Goal: Understand process/instructions: Learn how to perform a task or action

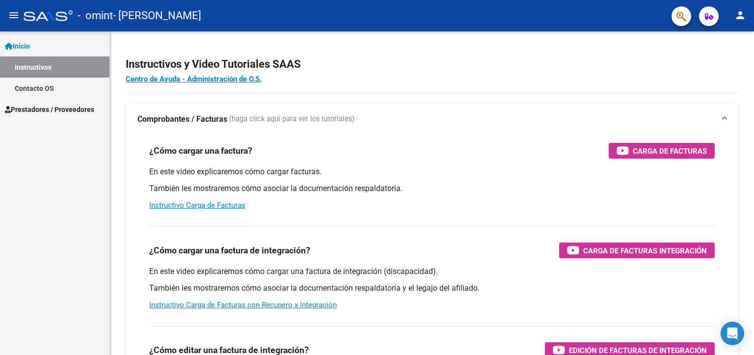
click at [49, 105] on span "Prestadores / Proveedores" at bounding box center [49, 109] width 89 height 11
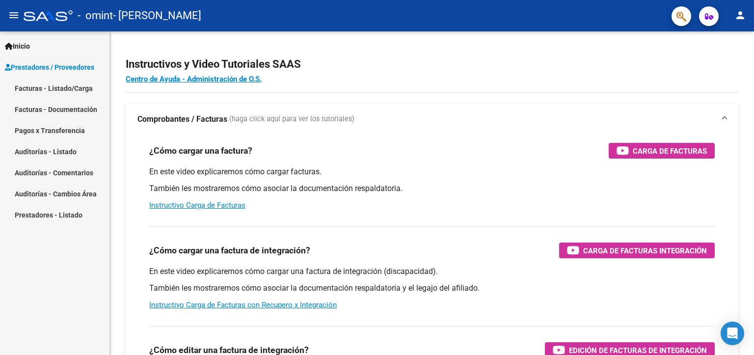
click at [66, 86] on link "Facturas - Listado/Carga" at bounding box center [55, 88] width 110 height 21
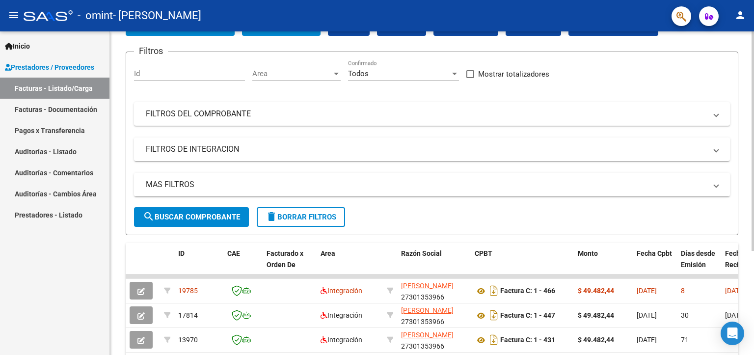
click at [748, 101] on div "Video tutorial PRESTADORES -> Listado de CPBTs Emitidos por Prestadores / Prove…" at bounding box center [433, 202] width 647 height 470
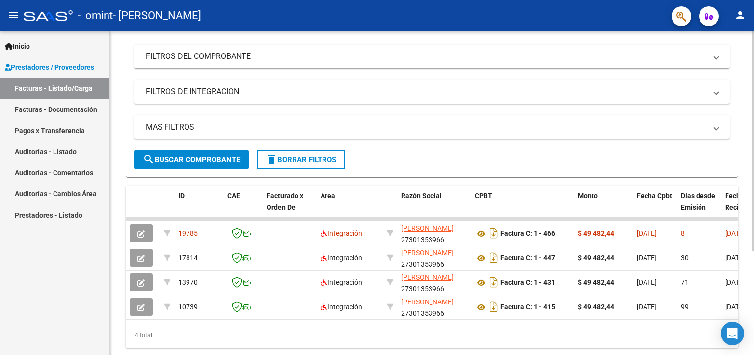
scroll to position [124, 0]
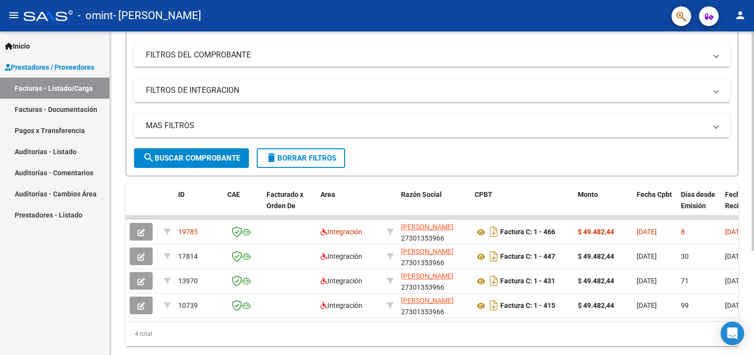
click at [751, 126] on div "Video tutorial PRESTADORES -> Listado de CPBTs Emitidos por Prestadores / Prove…" at bounding box center [433, 143] width 647 height 470
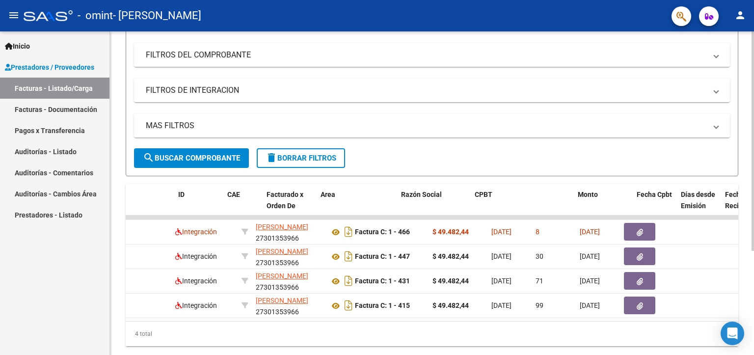
scroll to position [0, 0]
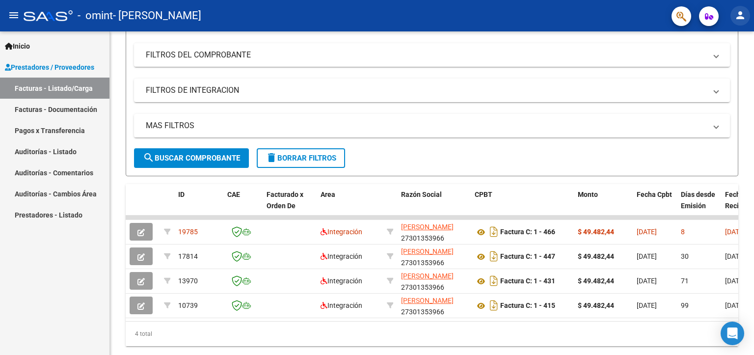
click at [743, 16] on mat-icon "person" at bounding box center [741, 15] width 12 height 12
click at [727, 63] on button "exit_to_app Salir" at bounding box center [721, 65] width 60 height 24
